Goal: Check status

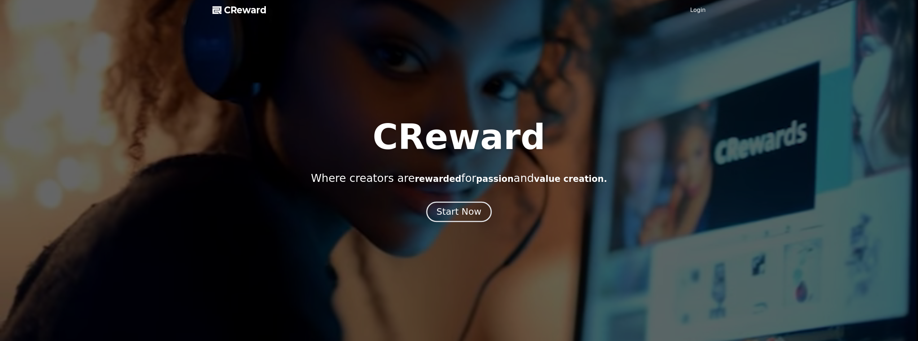
click at [463, 211] on div "Start Now" at bounding box center [458, 212] width 45 height 12
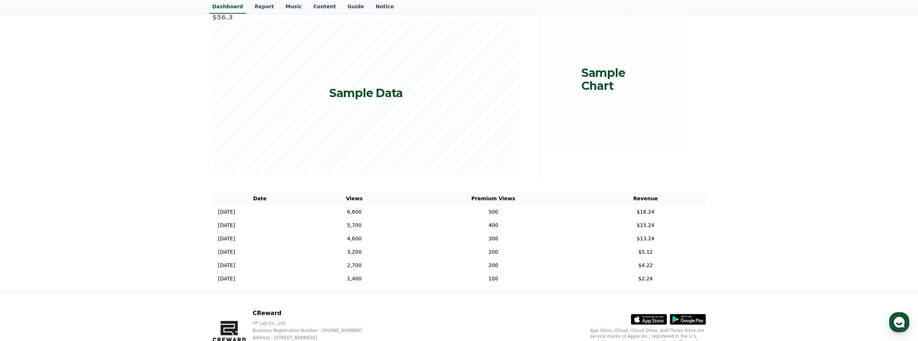
scroll to position [96, 0]
click at [652, 212] on td "$16.24" at bounding box center [645, 210] width 120 height 13
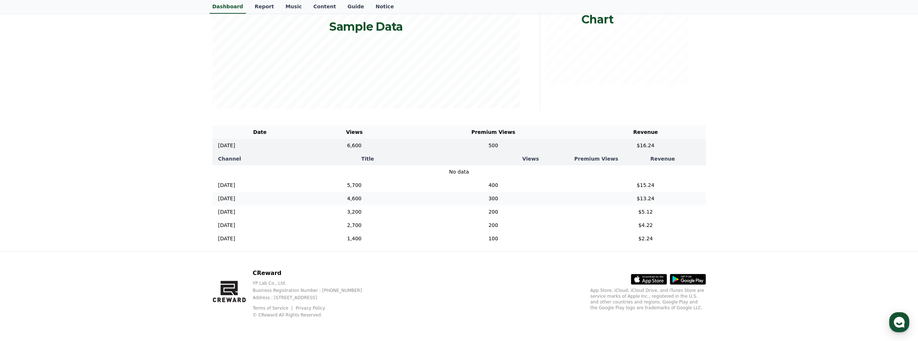
scroll to position [167, 0]
click at [652, 190] on td "$15.24" at bounding box center [645, 185] width 120 height 13
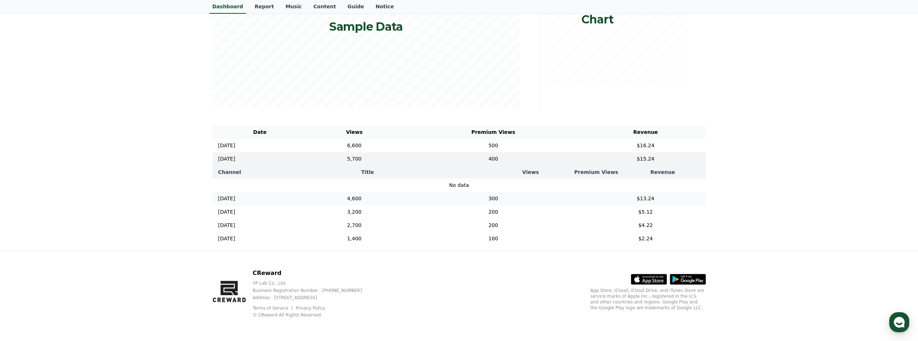
click at [643, 204] on td "$13.24" at bounding box center [645, 198] width 120 height 13
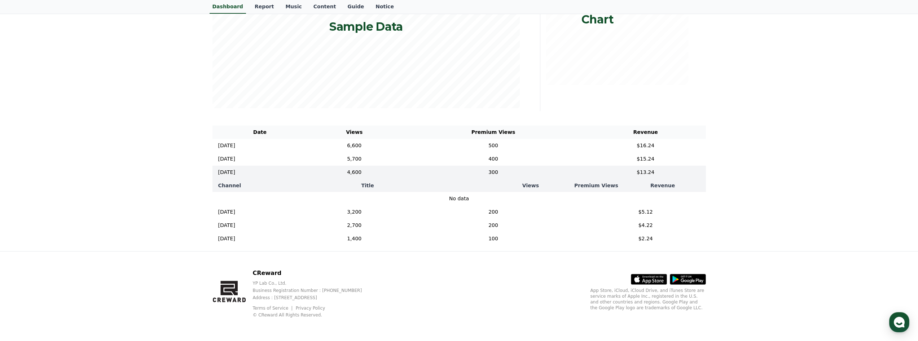
drag, startPoint x: 630, startPoint y: 141, endPoint x: 539, endPoint y: 140, distance: 90.9
click at [630, 140] on td "$16.24" at bounding box center [645, 145] width 120 height 13
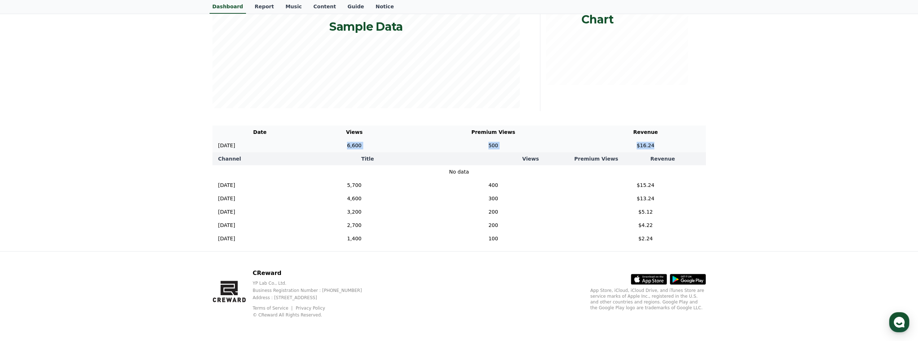
copy tr "6,600 500 $16.24"
drag, startPoint x: 373, startPoint y: 138, endPoint x: 670, endPoint y: 138, distance: 297.5
click at [670, 139] on tr "[DATE] 12/05 6,600 500 $16.24" at bounding box center [458, 145] width 493 height 13
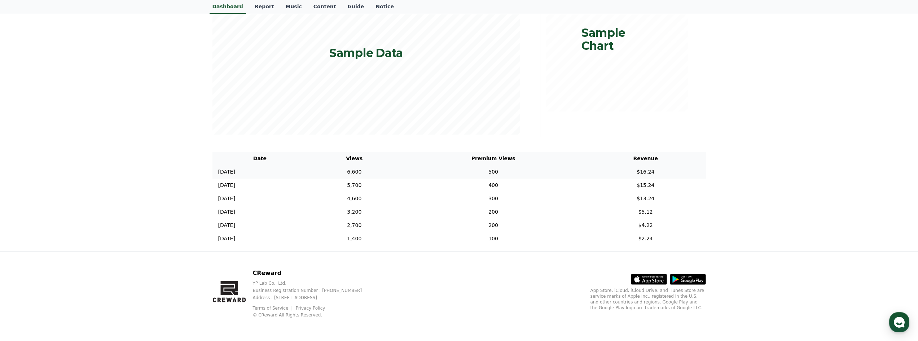
click at [228, 171] on p "[DATE]" at bounding box center [226, 172] width 17 height 8
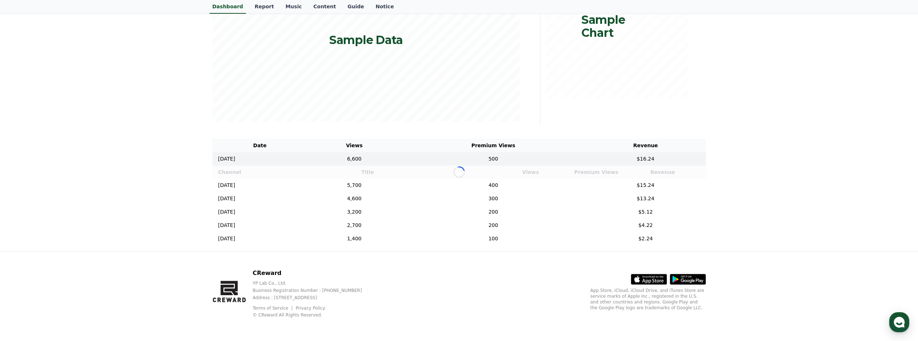
drag, startPoint x: 167, startPoint y: 156, endPoint x: 166, endPoint y: 151, distance: 4.8
click at [167, 156] on div "**********" at bounding box center [459, 68] width 918 height 365
